Goal: Obtain resource: Download file/media

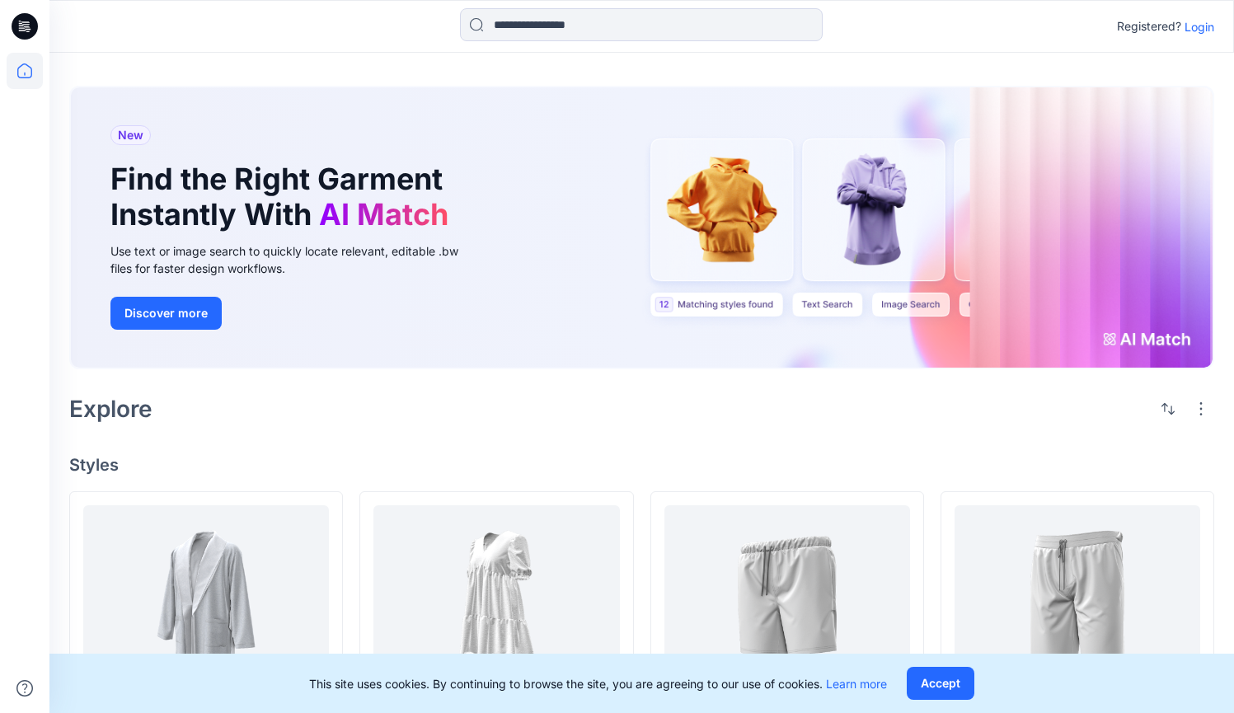
click at [1205, 26] on p "Login" at bounding box center [1200, 26] width 30 height 17
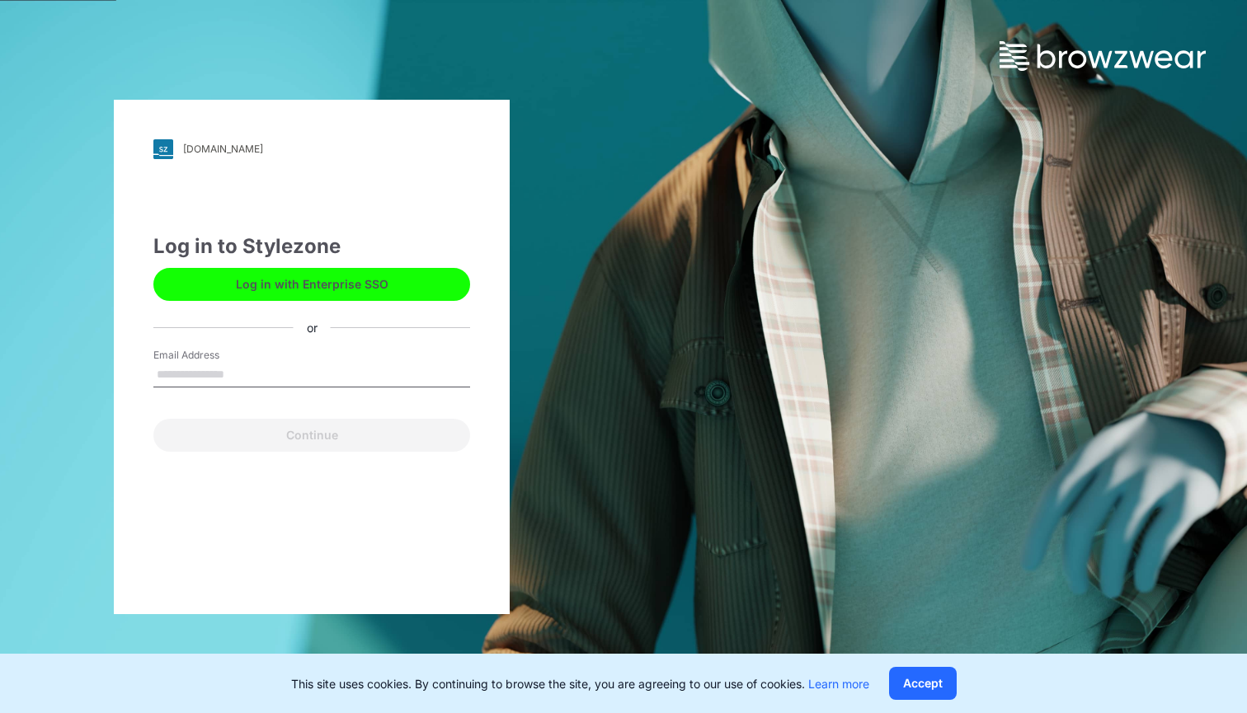
type input "**********"
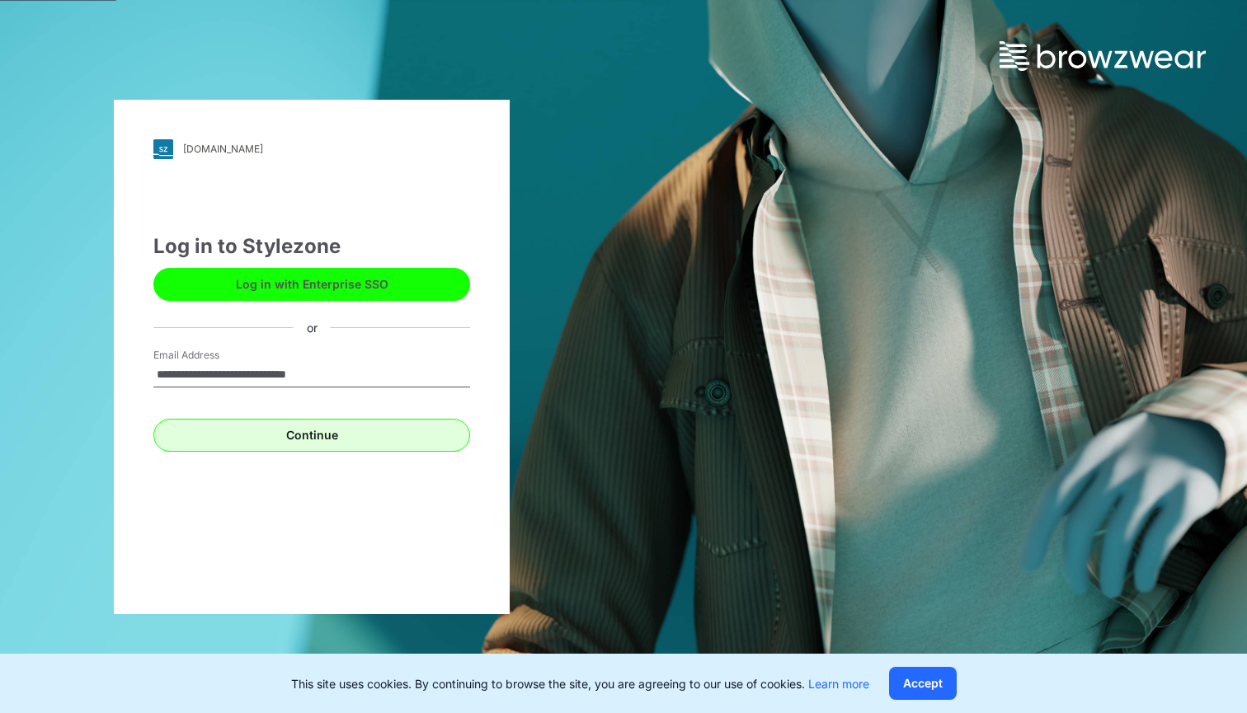
click at [402, 429] on button "Continue" at bounding box center [311, 435] width 317 height 33
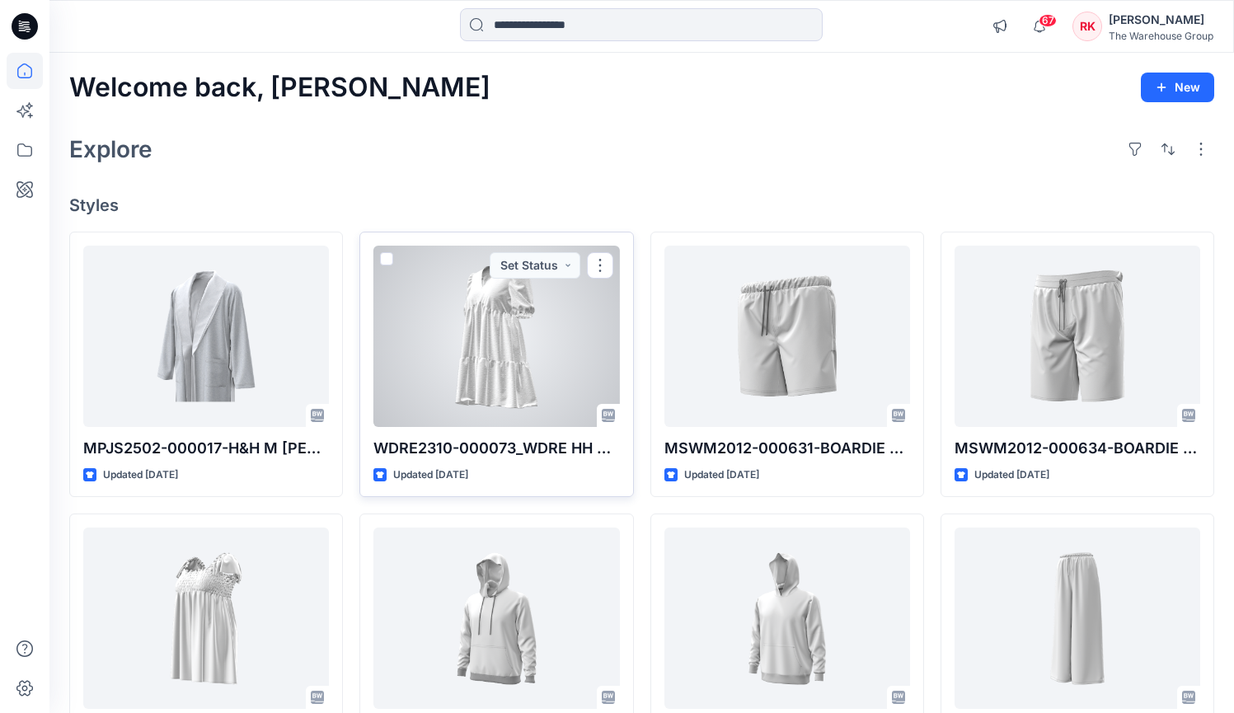
click at [468, 344] on div at bounding box center [496, 336] width 246 height 181
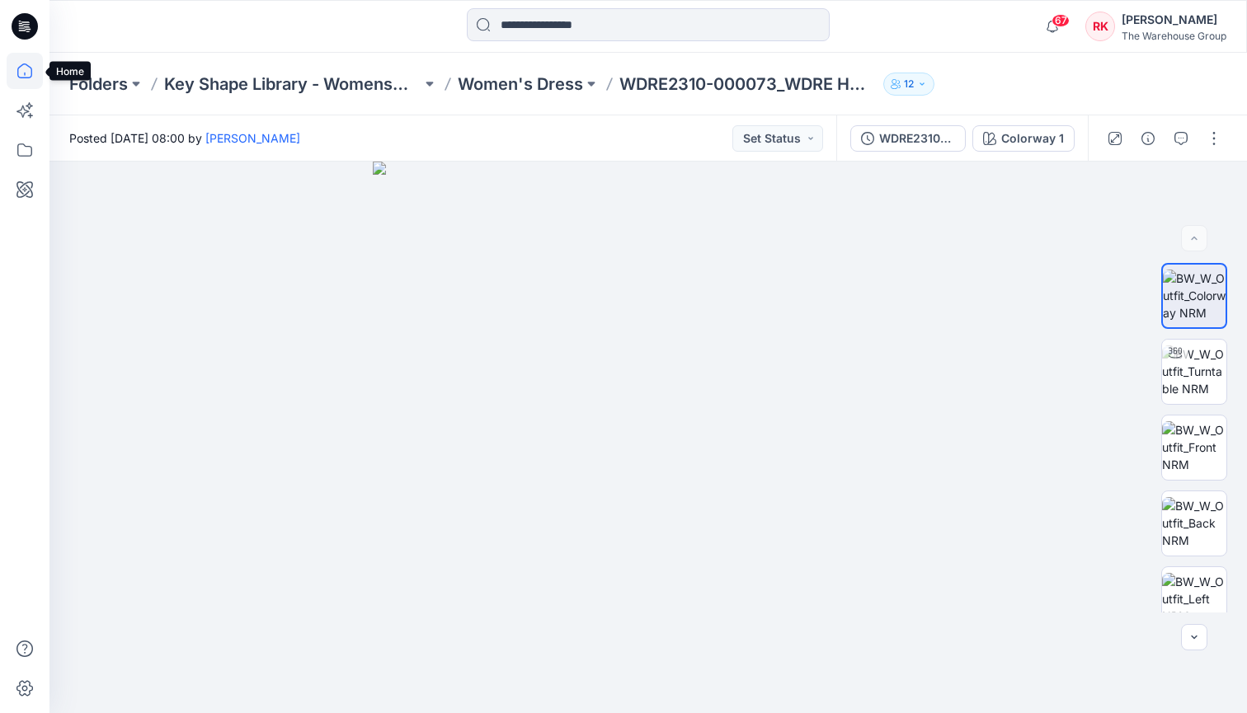
click at [31, 70] on icon at bounding box center [25, 71] width 36 height 36
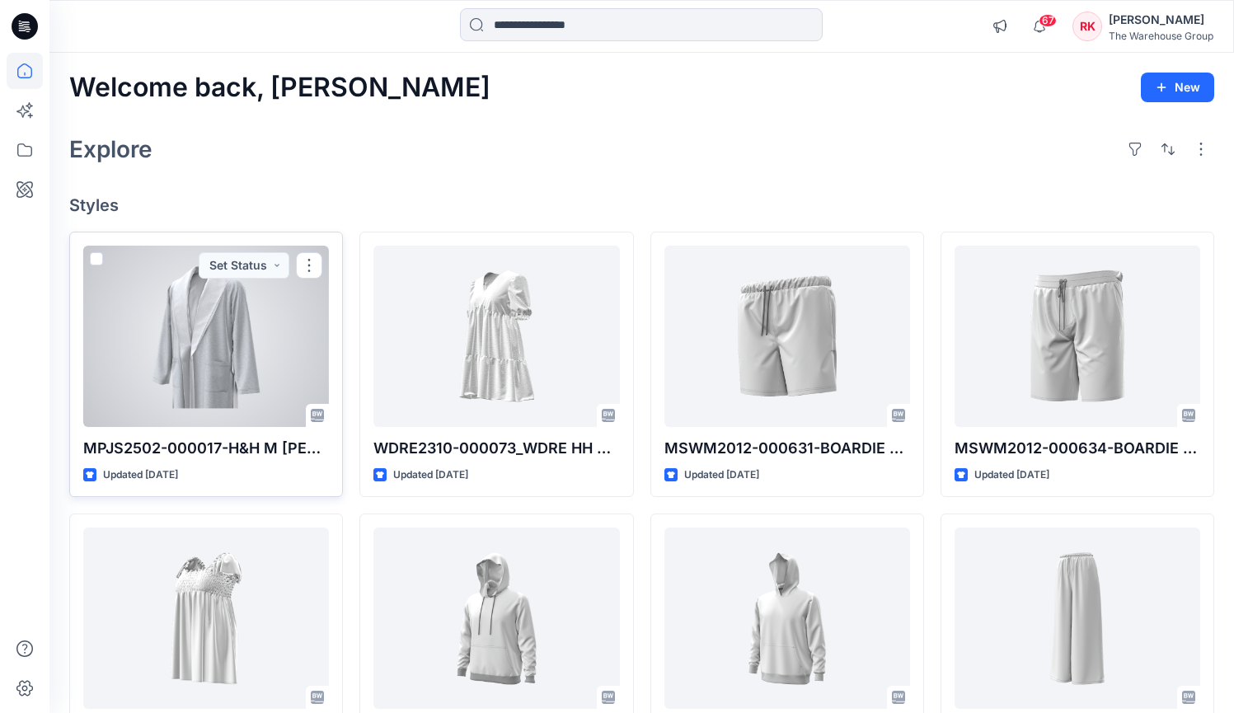
click at [156, 326] on div at bounding box center [206, 336] width 246 height 181
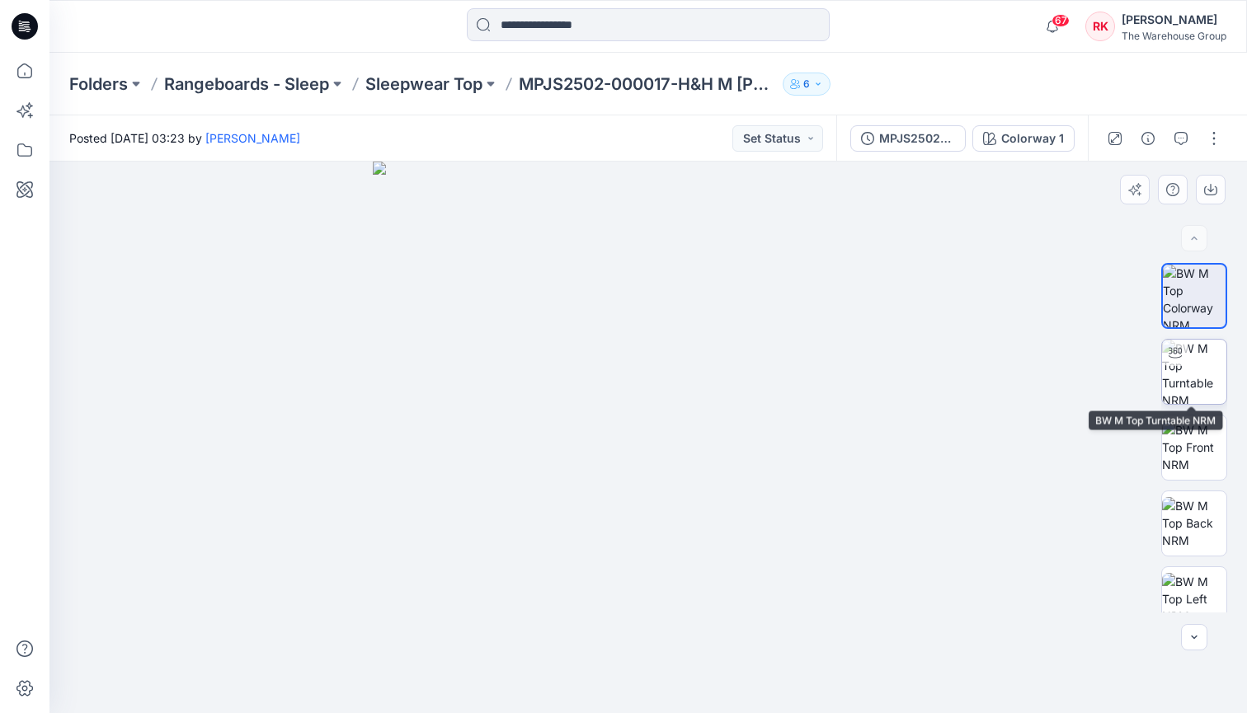
click at [1180, 383] on img at bounding box center [1194, 372] width 64 height 64
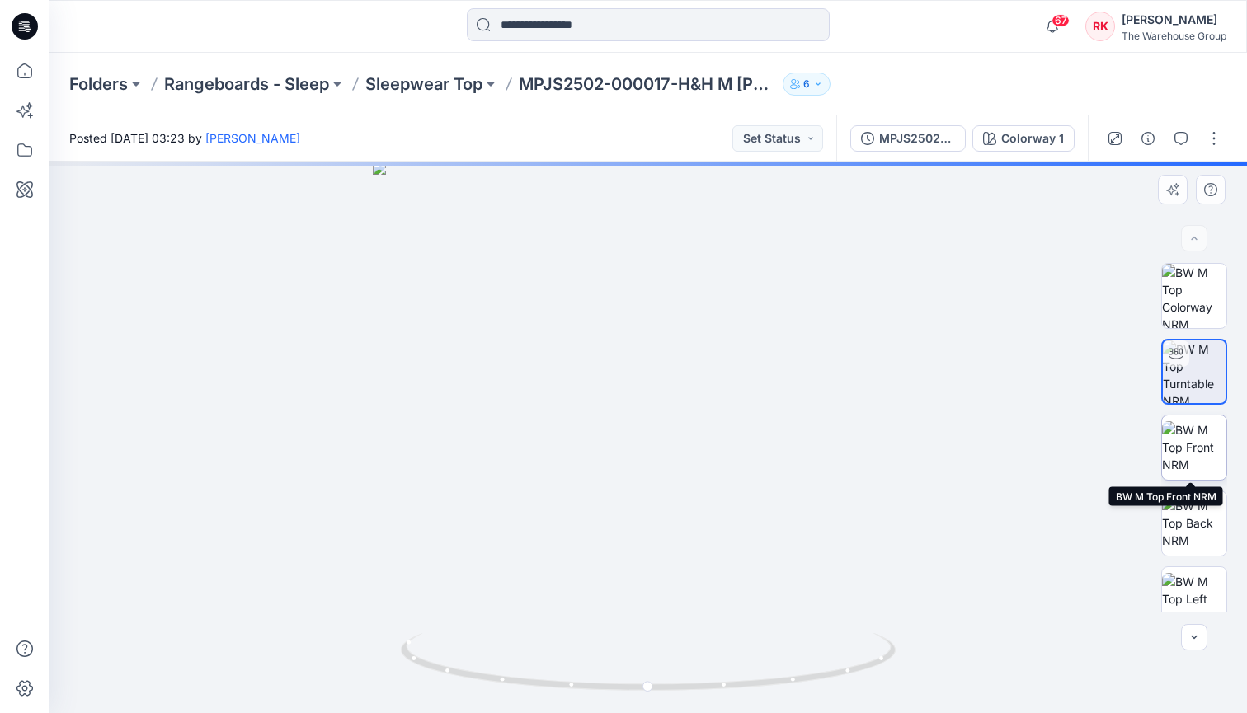
click at [1181, 451] on img at bounding box center [1194, 447] width 64 height 52
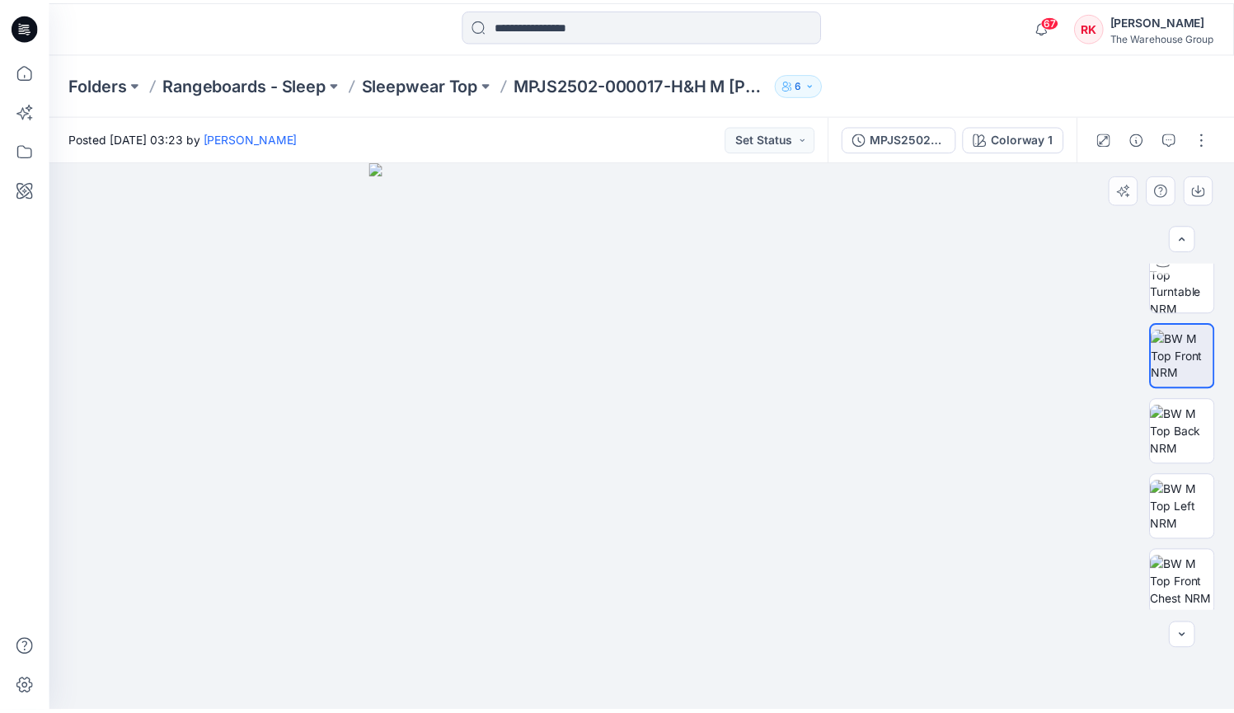
scroll to position [96, 0]
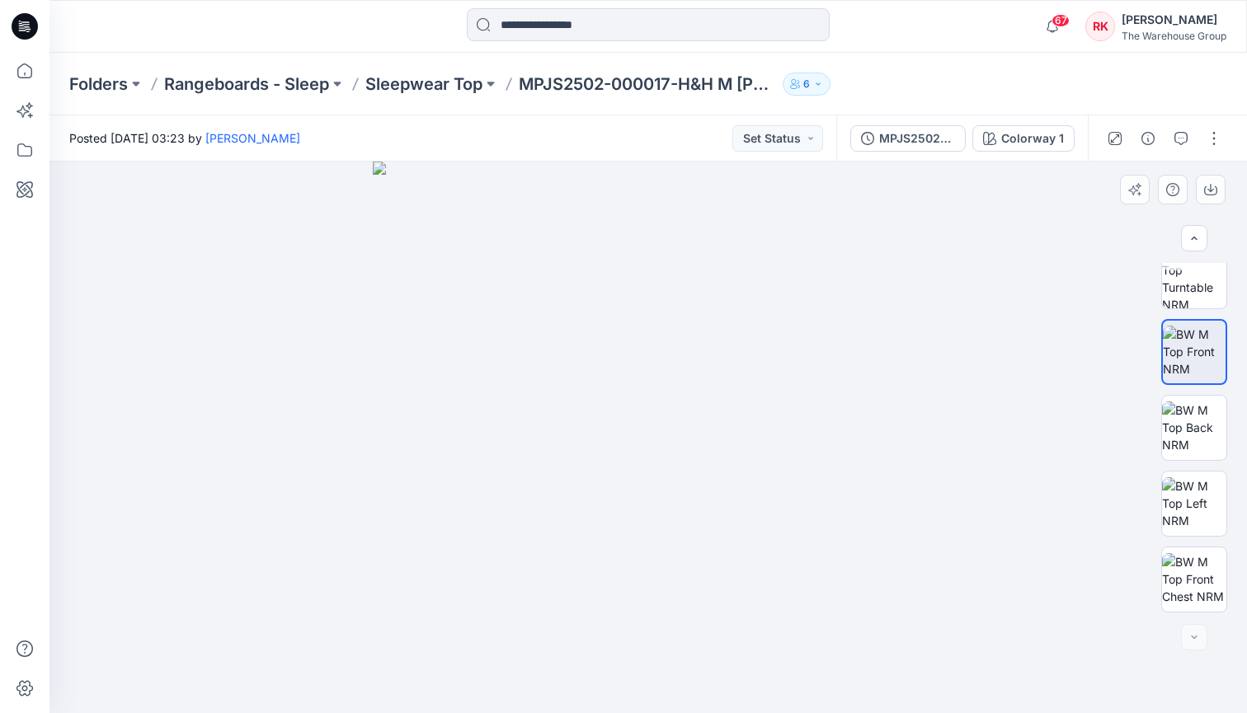
drag, startPoint x: 643, startPoint y: 558, endPoint x: 657, endPoint y: 487, distance: 72.3
click at [657, 487] on img at bounding box center [649, 438] width 552 height 552
click at [1186, 428] on img at bounding box center [1194, 428] width 64 height 52
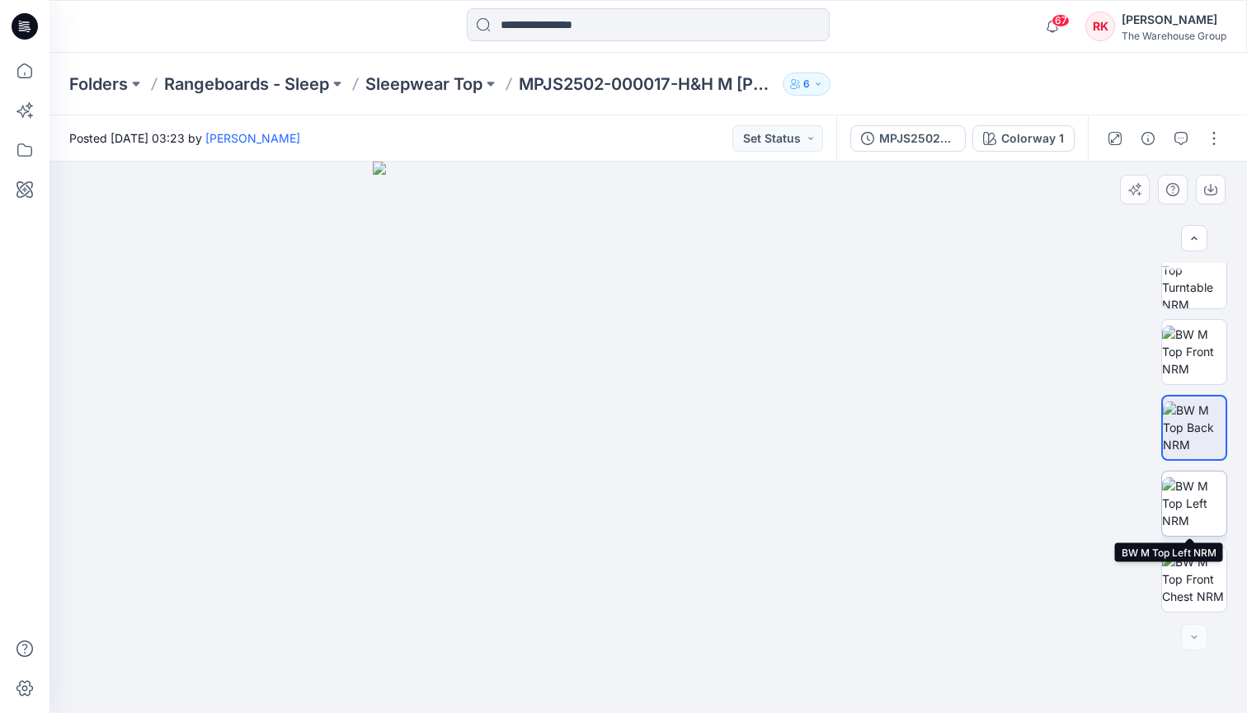
click at [1187, 512] on img at bounding box center [1194, 503] width 64 height 52
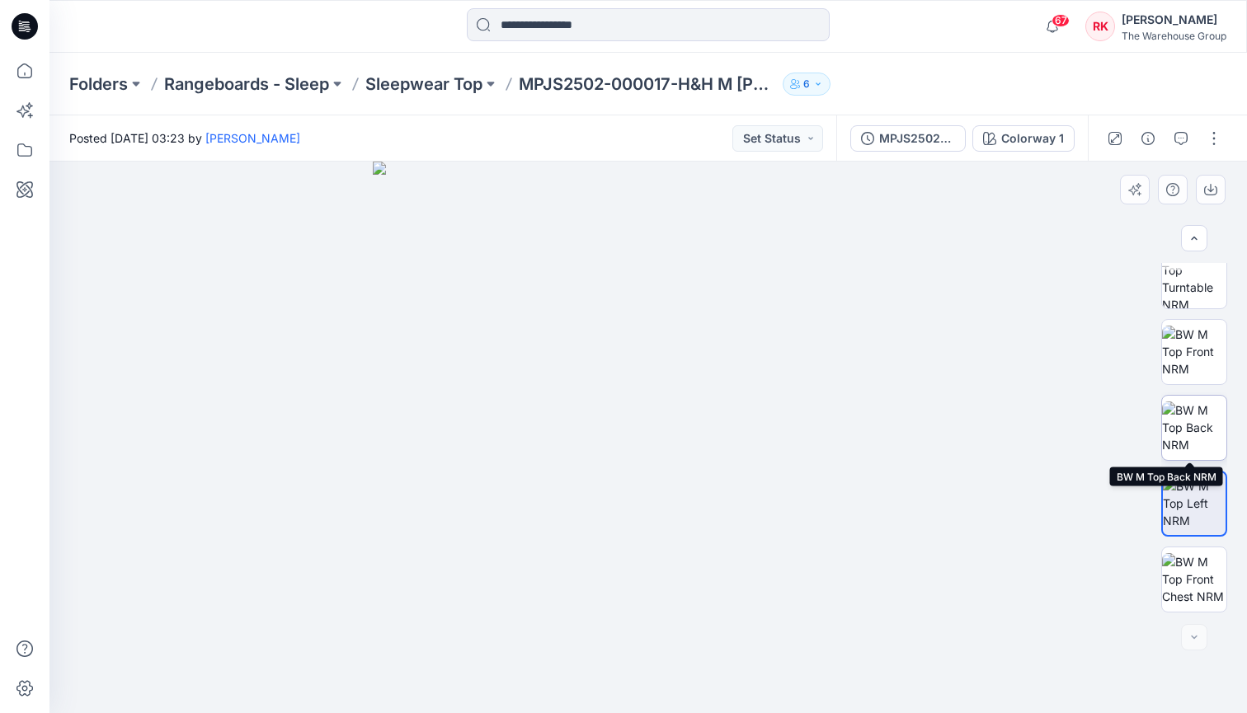
click at [1185, 435] on img at bounding box center [1194, 428] width 64 height 52
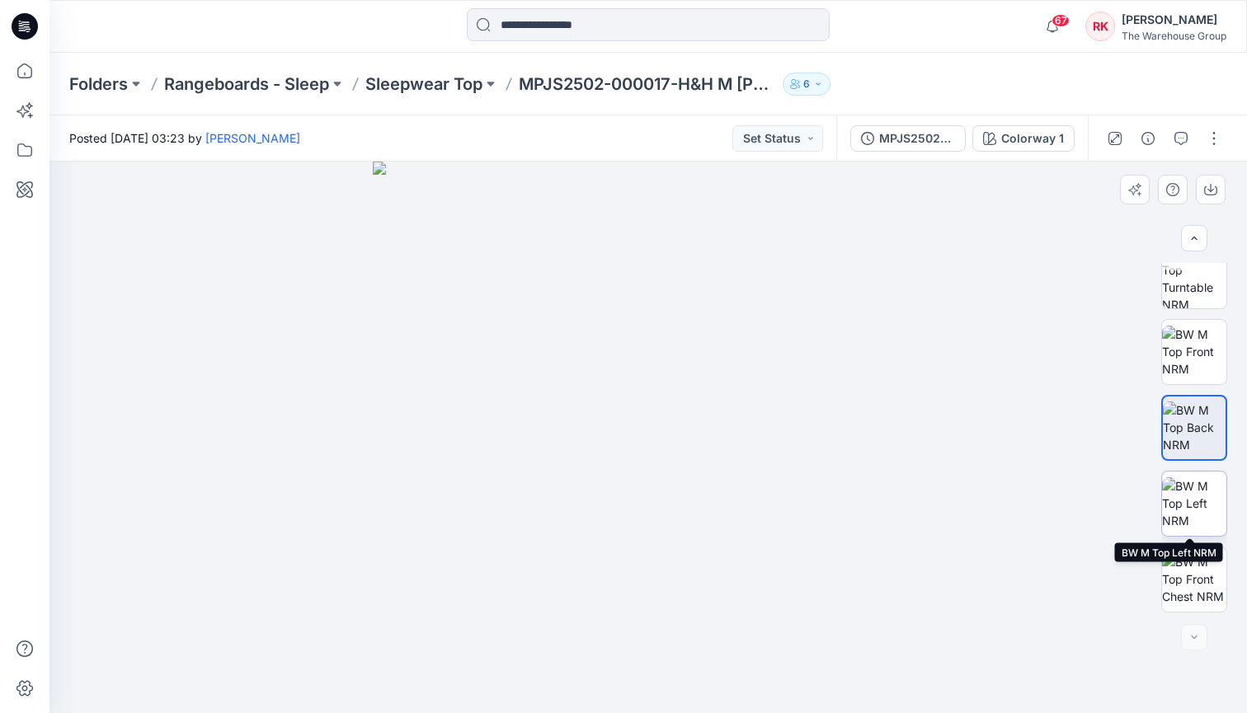
click at [1196, 497] on img at bounding box center [1194, 503] width 64 height 52
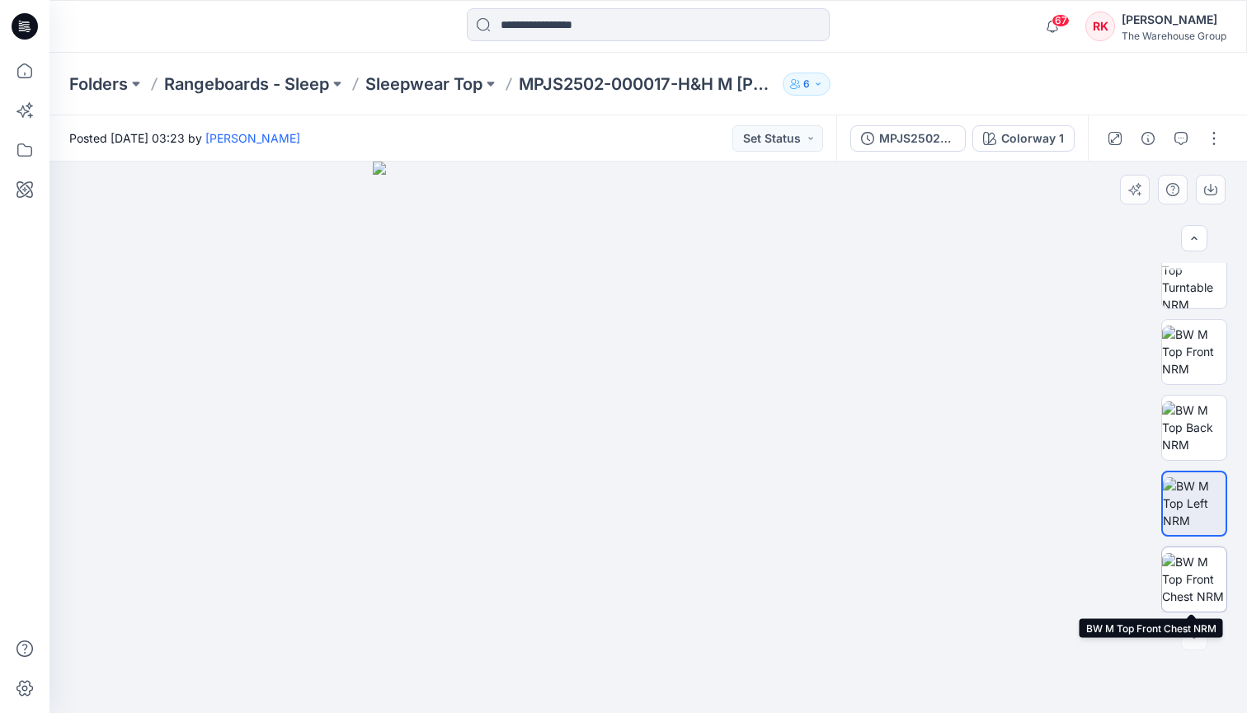
click at [1185, 583] on img at bounding box center [1194, 579] width 64 height 52
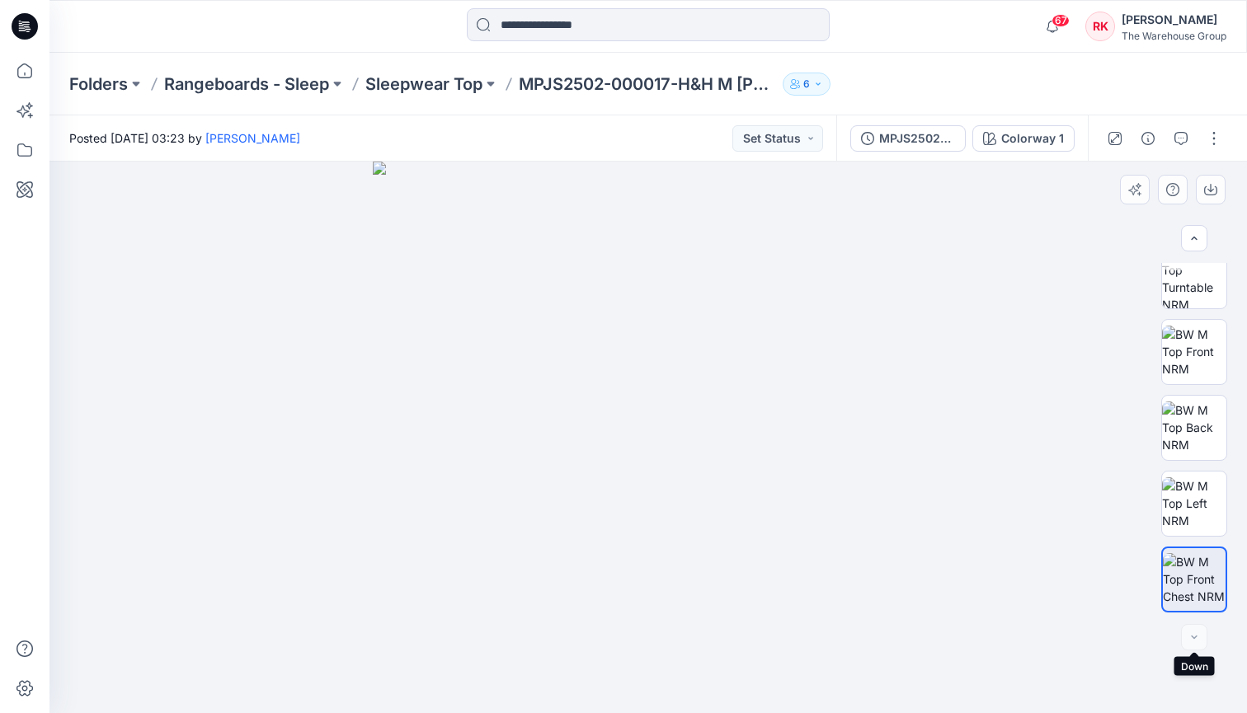
click at [1188, 633] on div at bounding box center [1194, 637] width 26 height 26
click at [1192, 290] on img at bounding box center [1194, 276] width 64 height 64
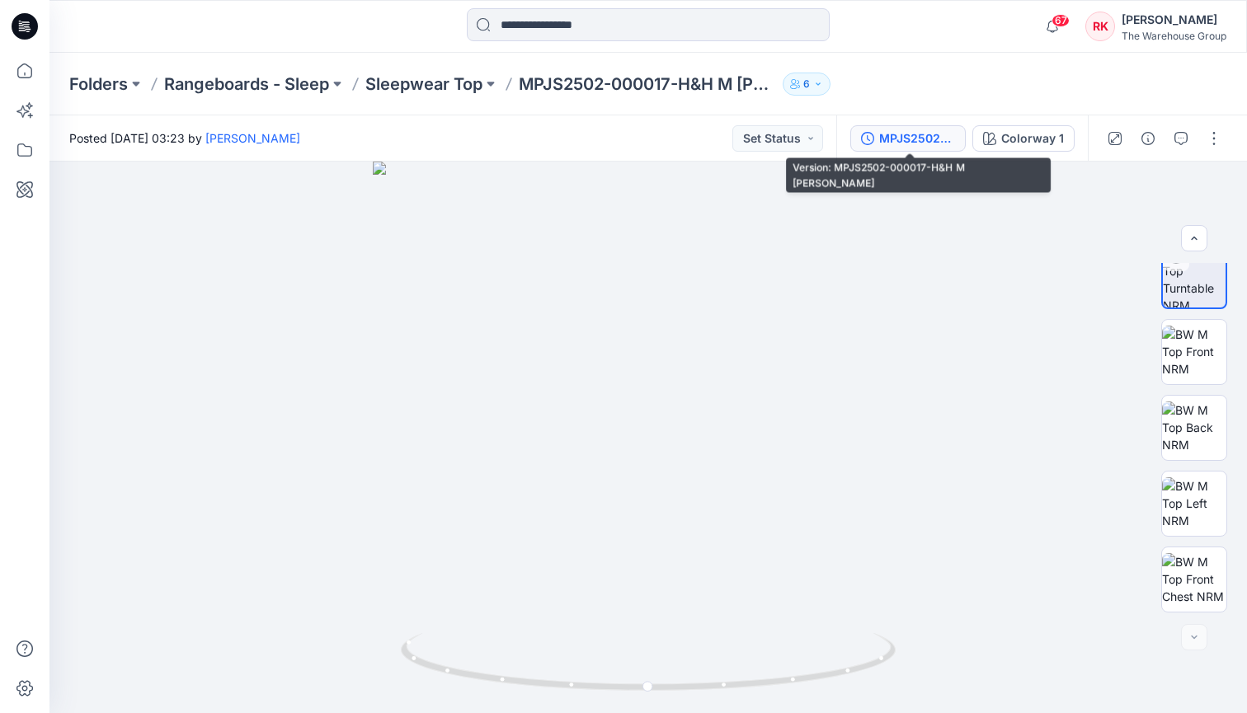
click at [913, 139] on div "MPJS2502-000017-H&H M [PERSON_NAME]" at bounding box center [917, 138] width 76 height 18
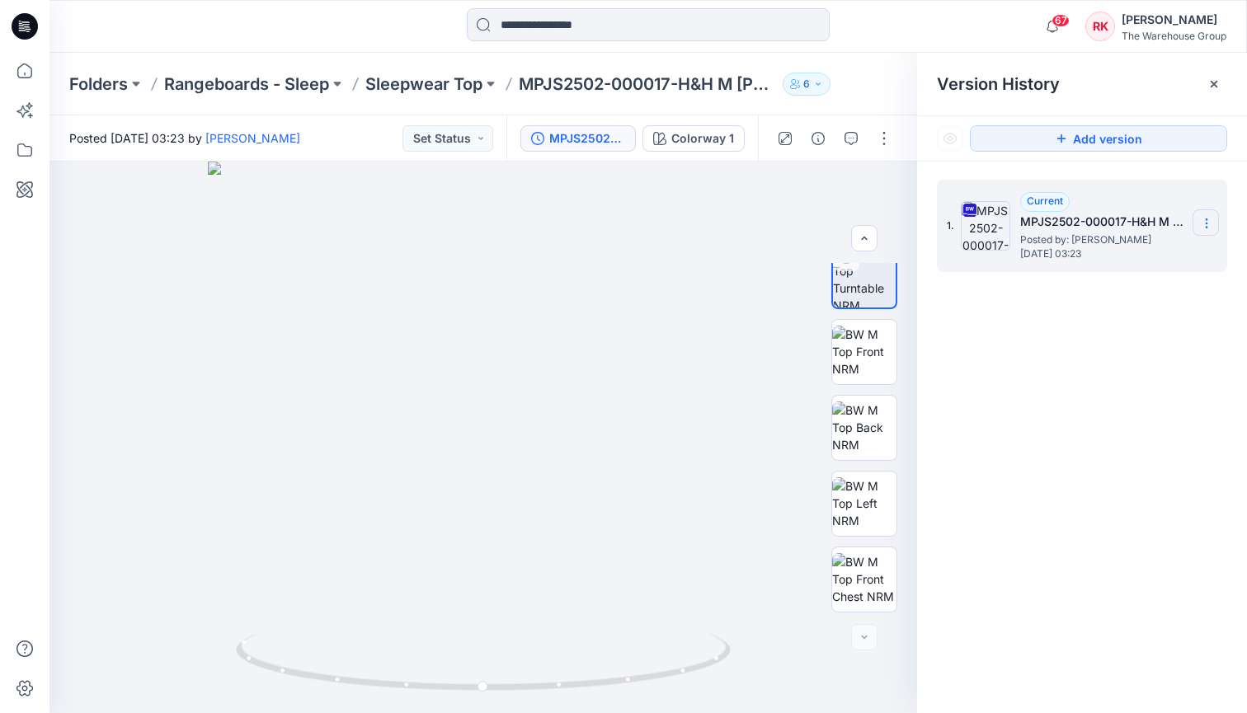
click at [1207, 223] on icon at bounding box center [1206, 223] width 13 height 13
click at [1106, 257] on span "Download Source BW File" at bounding box center [1123, 256] width 139 height 20
click at [1219, 80] on icon at bounding box center [1213, 83] width 13 height 13
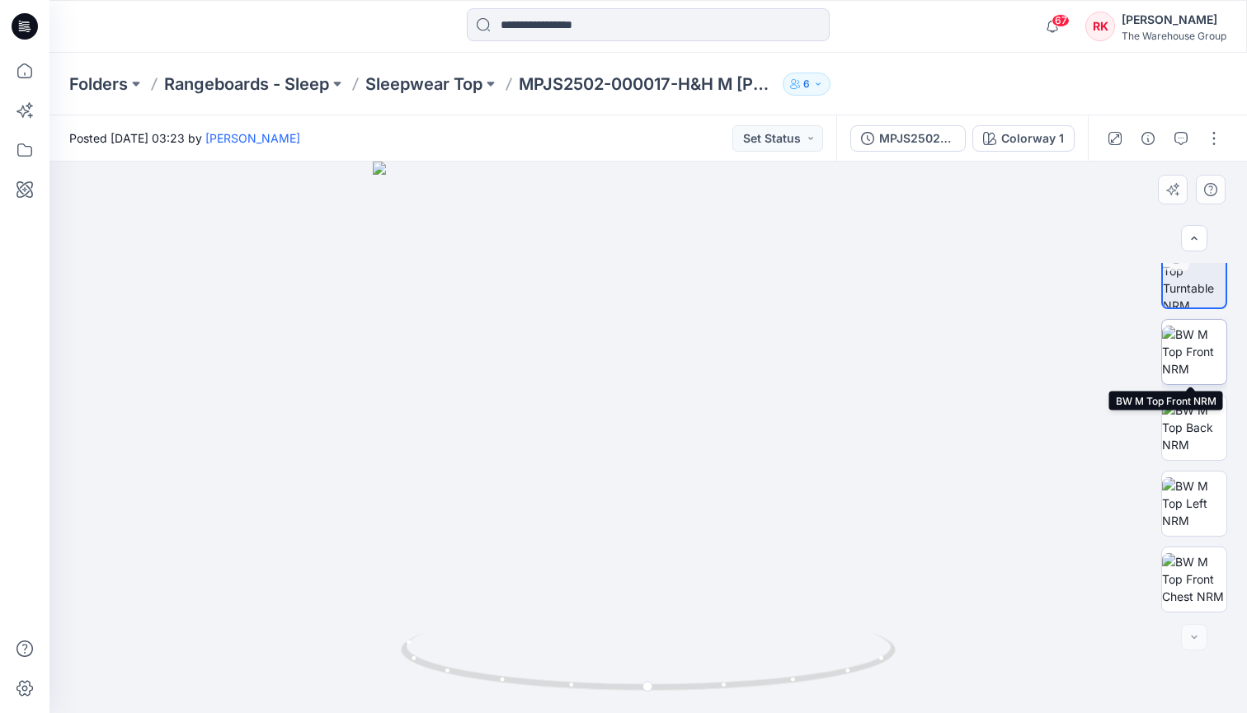
click at [1184, 359] on img at bounding box center [1194, 352] width 64 height 52
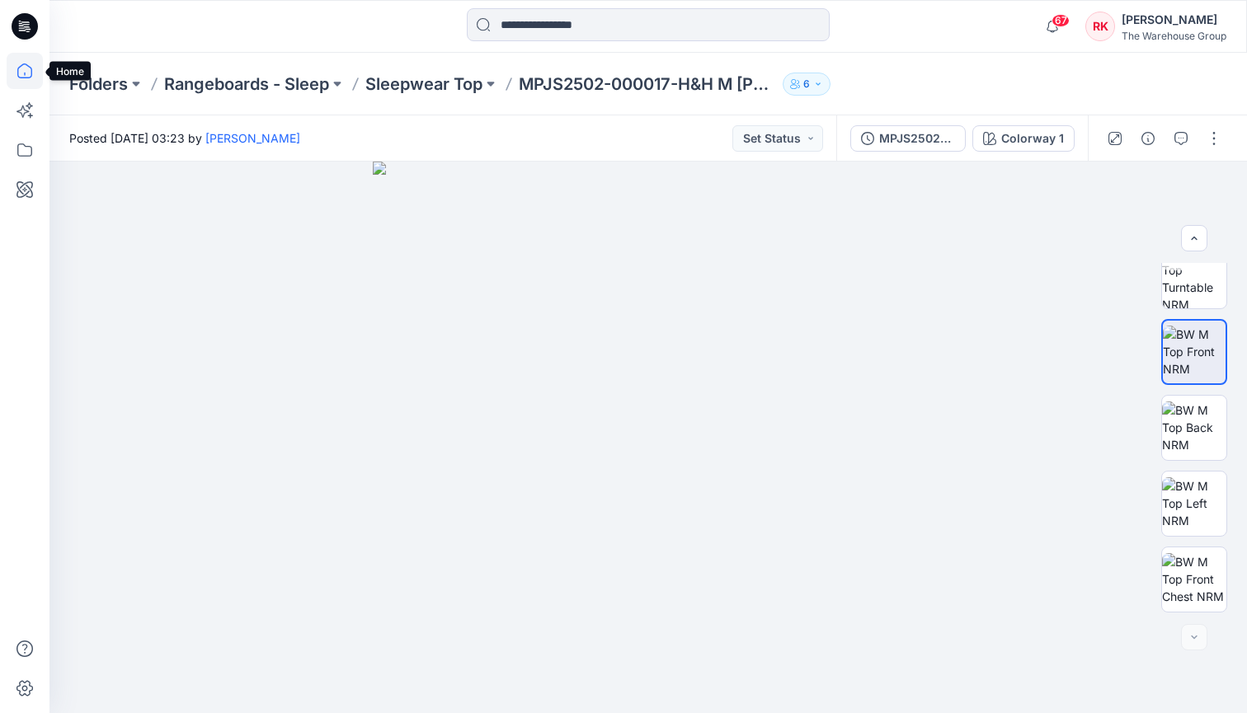
click at [26, 69] on icon at bounding box center [25, 71] width 36 height 36
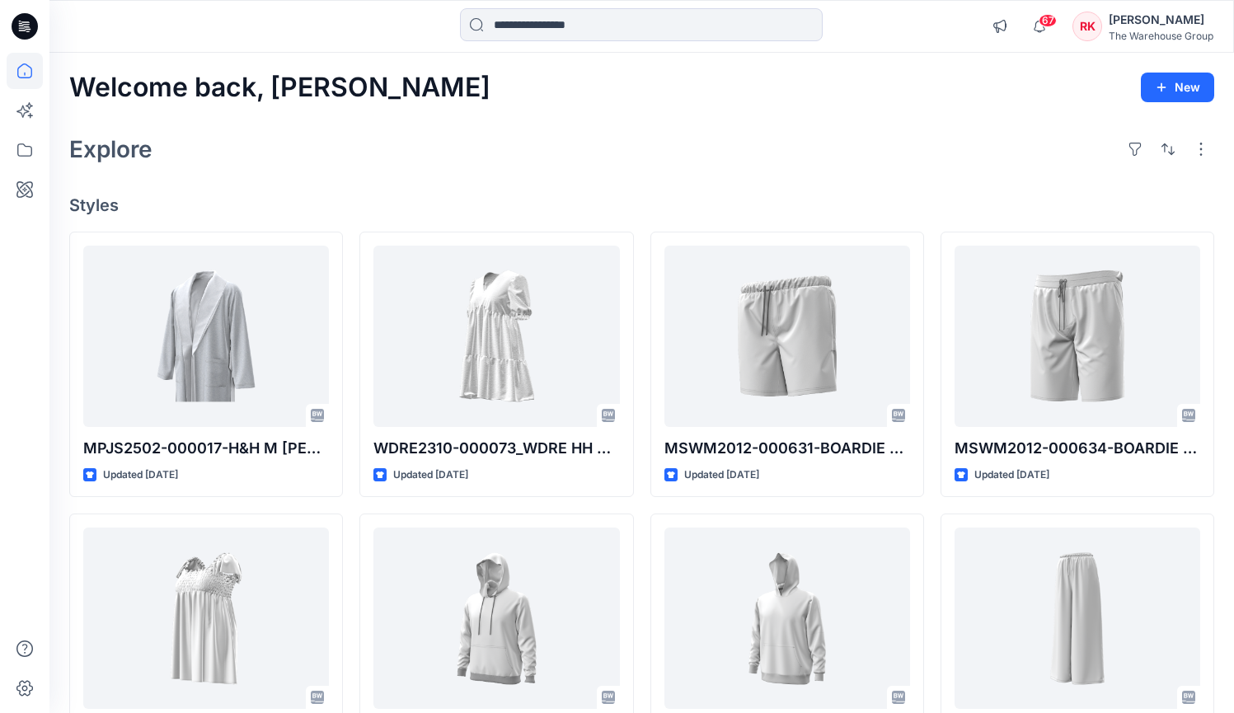
click at [410, 178] on div "Welcome back, [PERSON_NAME] New Explore Styles MPJS2502-000017-H&H M [PERSON_NA…" at bounding box center [641, 597] width 1185 height 1088
click at [366, 135] on div "Explore" at bounding box center [641, 149] width 1145 height 40
